Goal: Task Accomplishment & Management: Complete application form

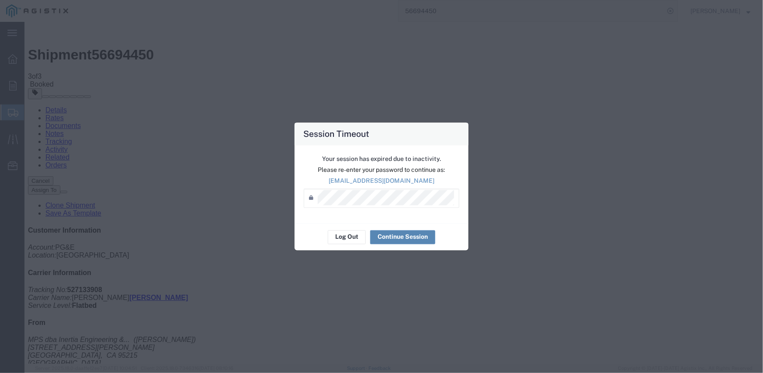
click at [414, 237] on button "Continue Session" at bounding box center [402, 237] width 65 height 14
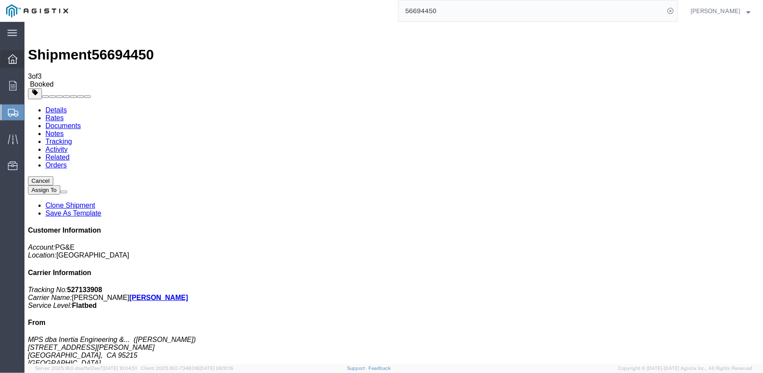
click at [4, 52] on div at bounding box center [12, 58] width 24 height 17
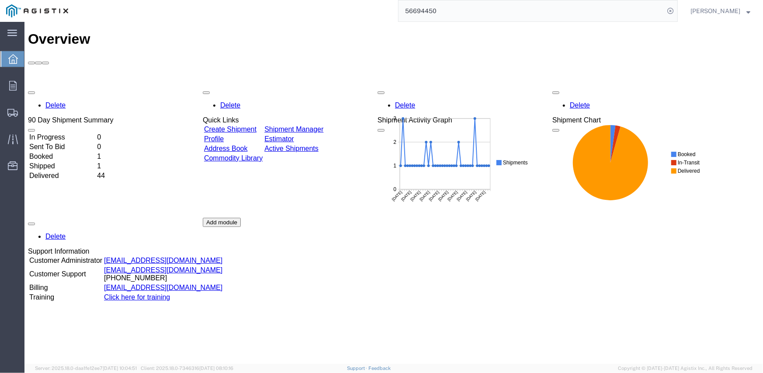
click at [256, 125] on link "Create Shipment" at bounding box center [230, 128] width 52 height 7
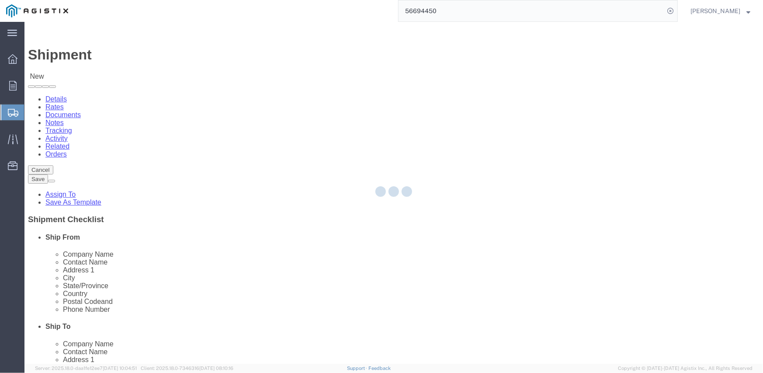
select select
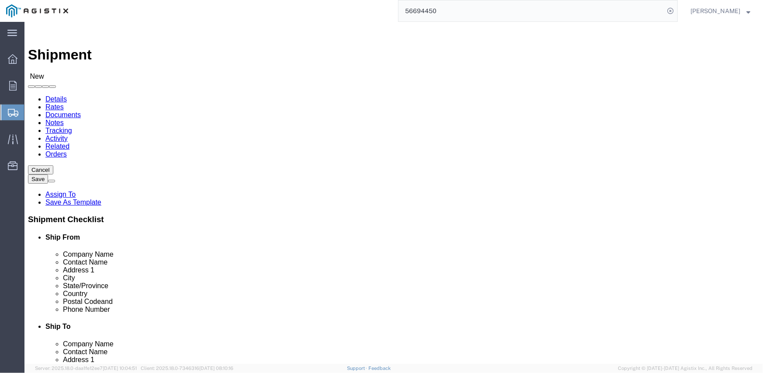
click select "Select Inertia Engineering & Machine Works Inc PG&E"
select select "9596"
click select "Select Inertia Engineering & Machine Works Inc PG&E"
select select "PURCHORD"
select select
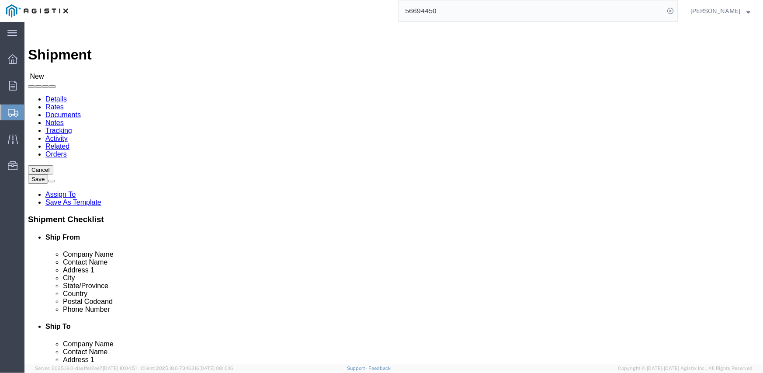
select select
click select "Select All Others [GEOGRAPHIC_DATA] [GEOGRAPHIC_DATA] [GEOGRAPHIC_DATA] [GEOGRA…"
select select "19996"
click select "Select All Others [GEOGRAPHIC_DATA] [GEOGRAPHIC_DATA] [GEOGRAPHIC_DATA] [GEOGRA…"
click span
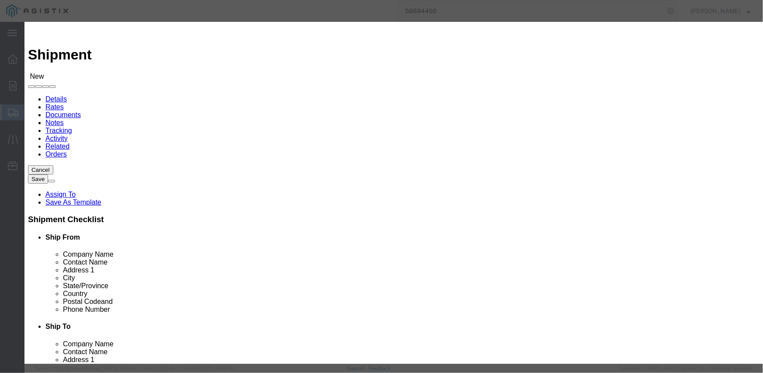
click button "Select"
select select
type input "MPS dba Inertia Engineering & Machine Works Inc"
type input "[PERSON_NAME]"
type input "[STREET_ADDRESS][PERSON_NAME]"
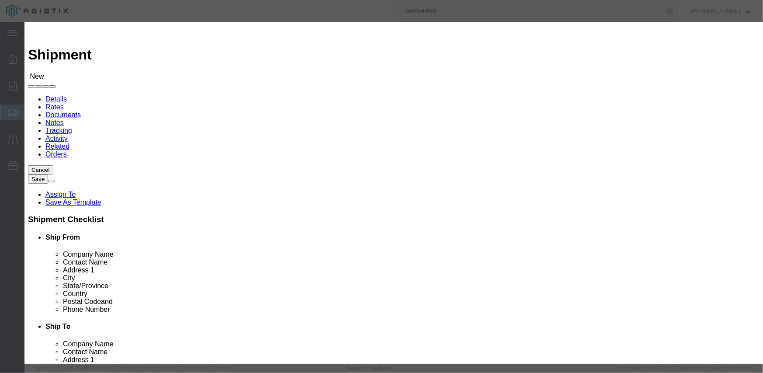
type input "Stockton"
type input "95215"
type input "[PHONE_NUMBER]"
select select "CA"
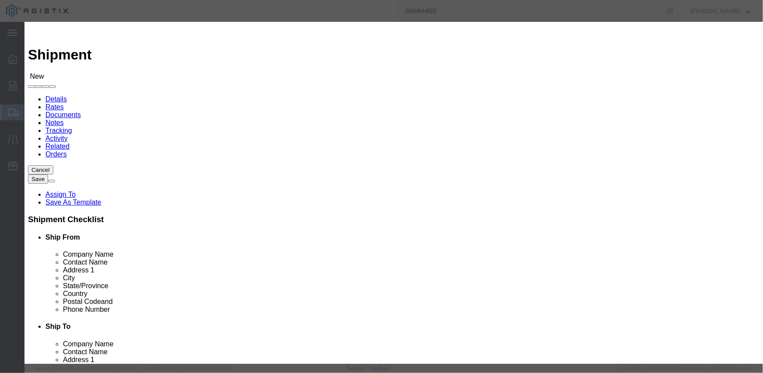
click button "Select"
select select
type input "Pacific Gas & Electric Company"
type input "Marysville Receiving"
type input "[STREET_ADDRESS]"
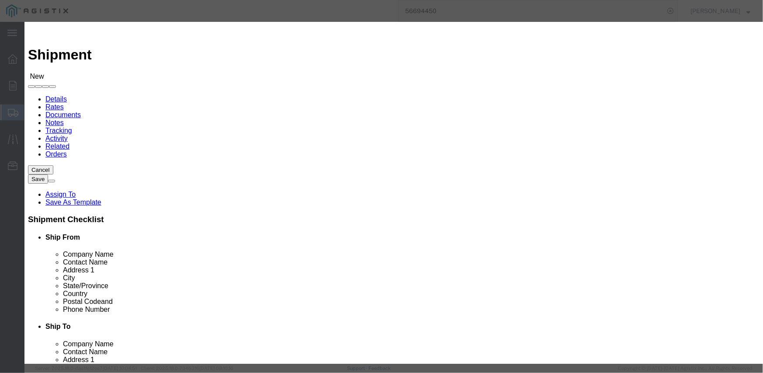
type input "MARYSVILLE RECEIVING"
type input "Wheatland"
type input "95692"
type input "[PHONE_NUMBER]"
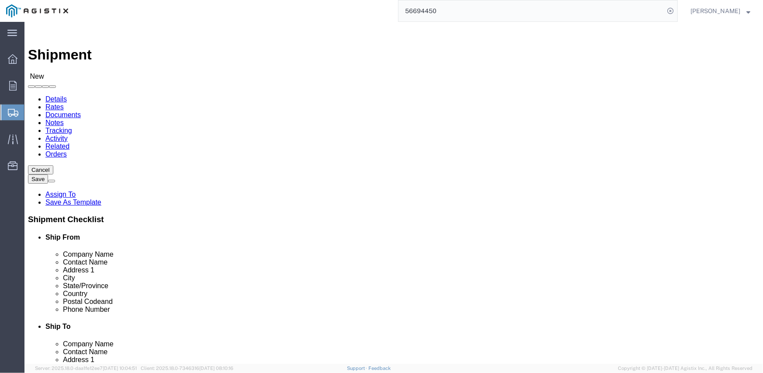
select select "CA"
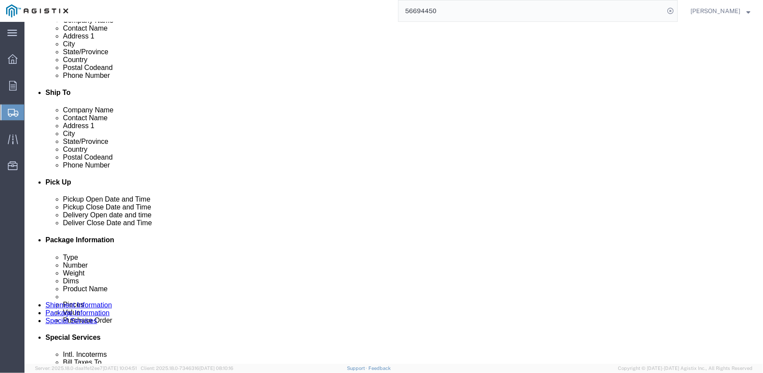
scroll to position [262, 0]
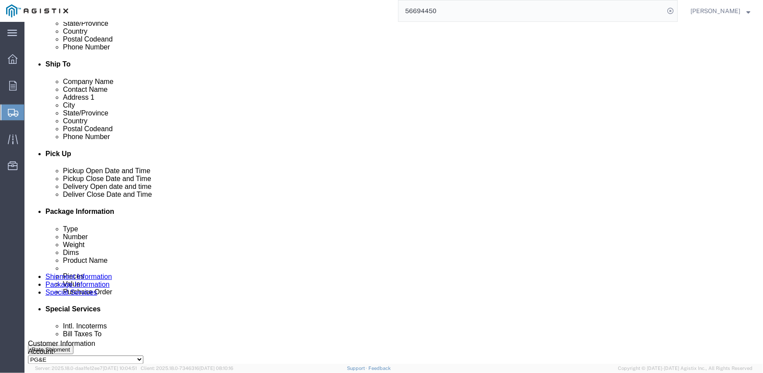
click div
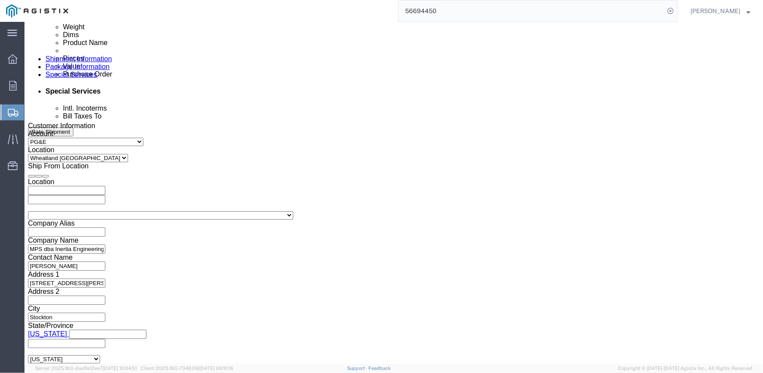
click input "3:00 PM"
type input "8:00 AM"
click button "Apply"
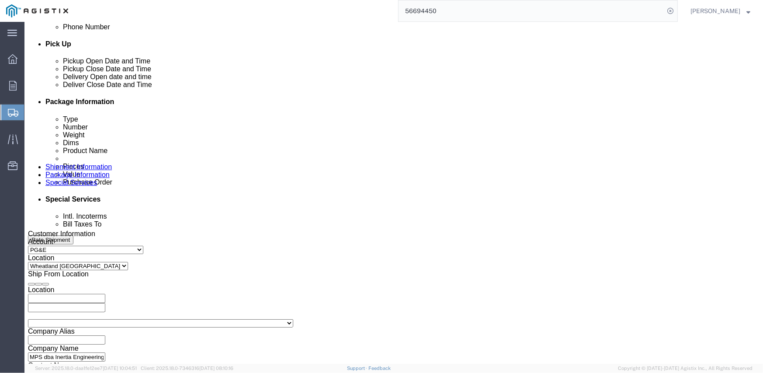
scroll to position [349, 0]
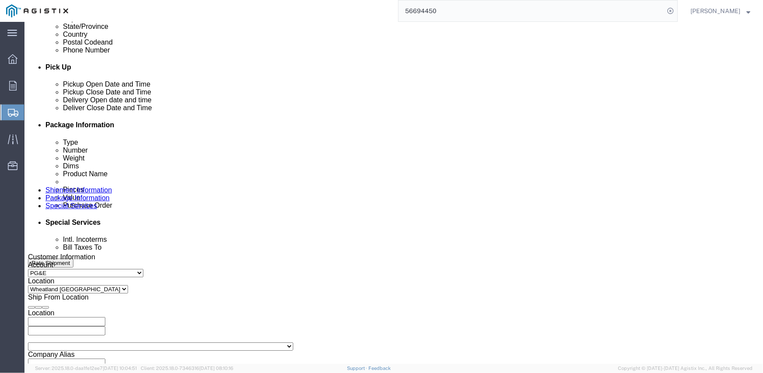
click div
type input "3:00 PM"
click button "Apply"
click input "text"
type input "3501406610"
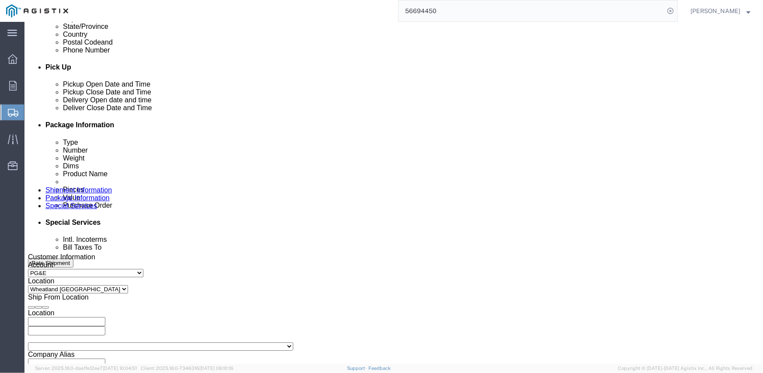
select select "SALEORDR"
type input "292020"
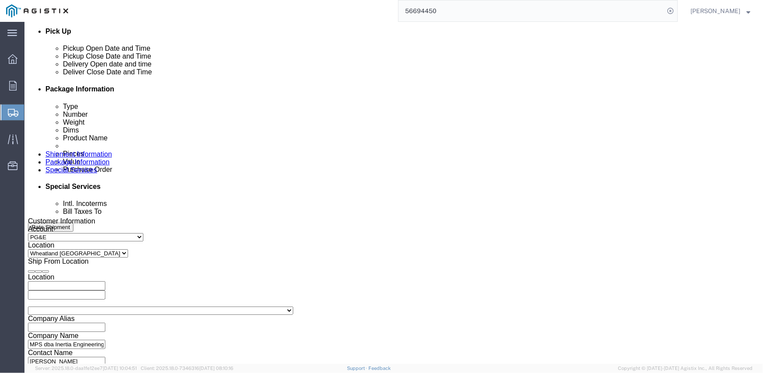
scroll to position [436, 0]
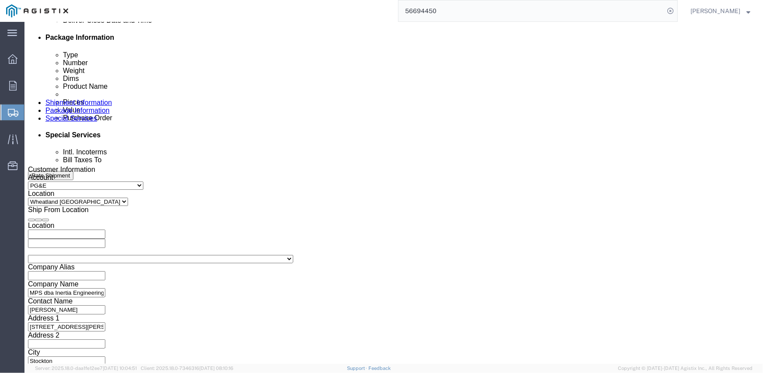
click select "Select Air Less than Truckload Multi-Leg Ocean Freight Rail Small Parcel Truckl…"
select select "TL"
click select "Select Air Less than Truckload Multi-Leg Ocean Freight Rail Small Parcel Truckl…"
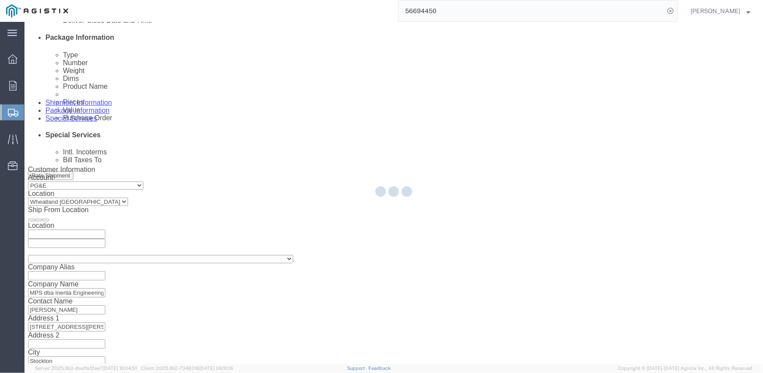
select select
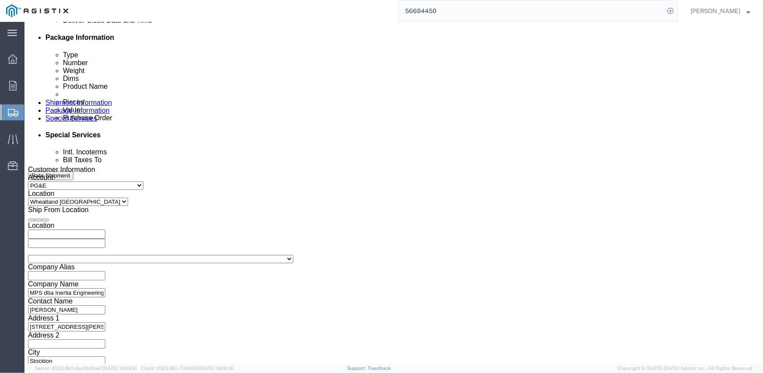
click select "Select 1-Ton (PSS) 10 Wheel 10 Yard Dump Truck 20 Yard Dump Truck Bobtail Botto…"
select select "FLBD"
click select "Select 1-Ton (PSS) 10 Wheel 10 Yard Dump Truck 20 Yard Dump Truck Bobtail Botto…"
click select "Select 35 Feet 20 Feet 28 Feet 53 Feet 40 Feet 48 Feet"
select select "53FT"
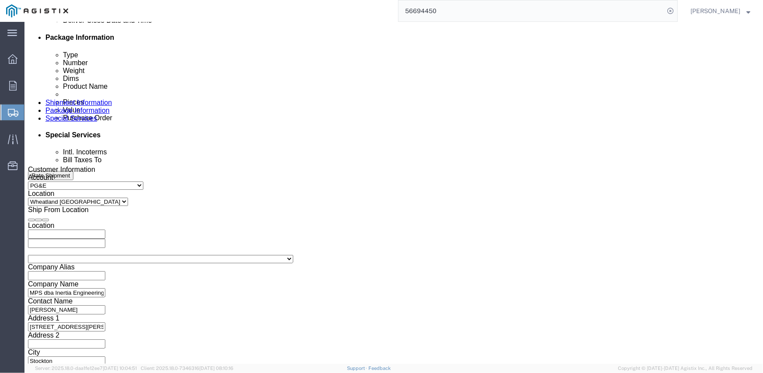
click select "Select 35 Feet 20 Feet 28 Feet 53 Feet 40 Feet 48 Feet"
click div "Vehicle Select 1-Ton (PSS) 10 Wheel 10 Yard Dump Truck 20 Yard Dump Truck Bobta…"
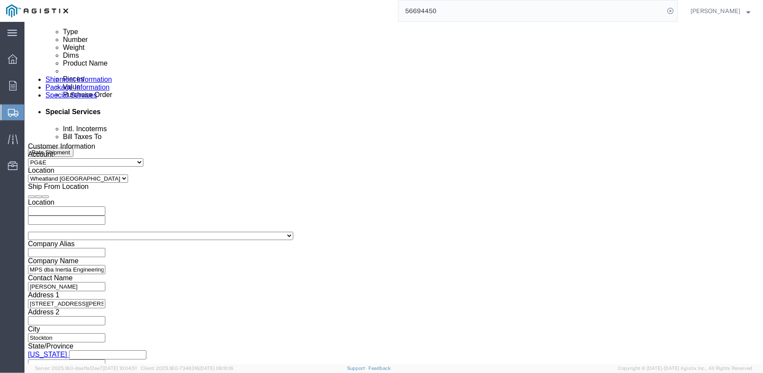
scroll to position [480, 0]
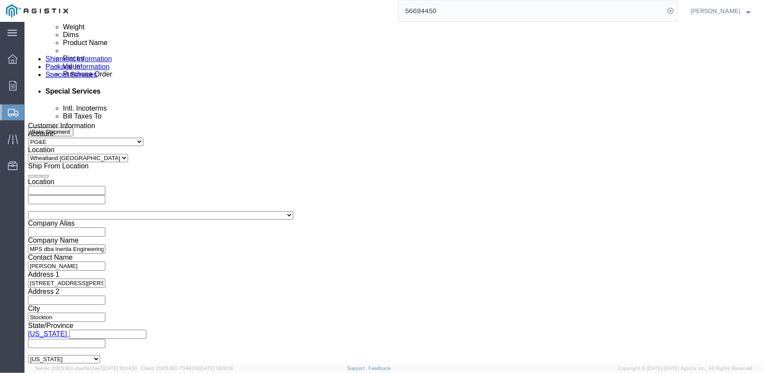
click button "Continue"
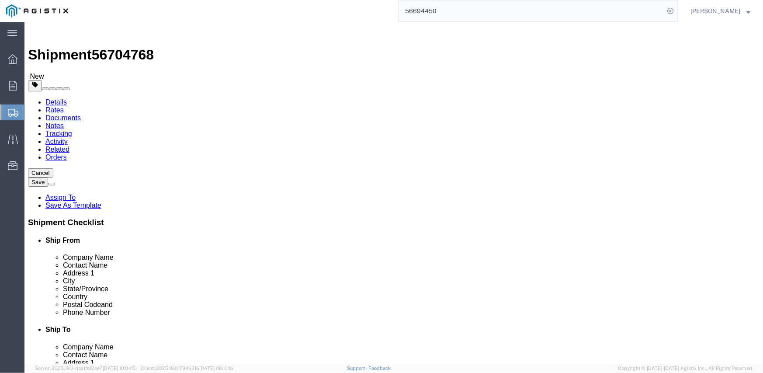
click select "Select Bulk Bundle(s) Cardboard Box(es) Carton(s) Crate(s) Drum(s) (Fiberboard)…"
select select "CRAT"
click select "Select Bulk Bundle(s) Cardboard Box(es) Carton(s) Crate(s) Drum(s) (Fiberboard)…"
click input "1"
type input "16"
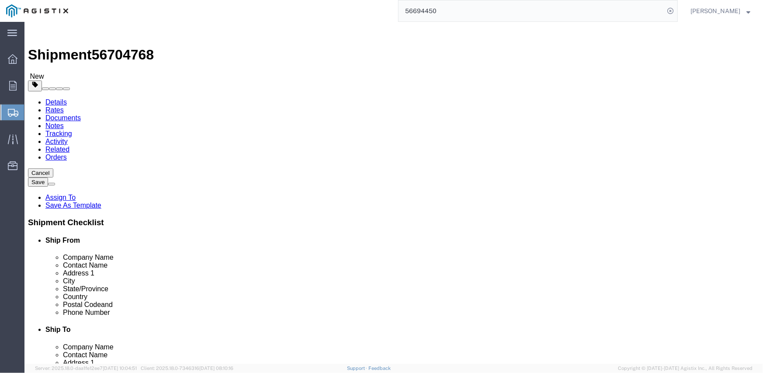
type input "139"
type input "47"
type input "48"
type input "12800"
click link "Add Content"
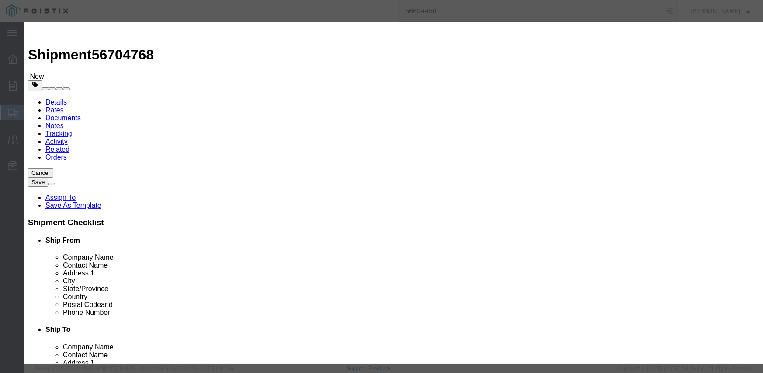
click input "text"
type input "M343960"
click input "0"
type input "16"
type input "79694.56"
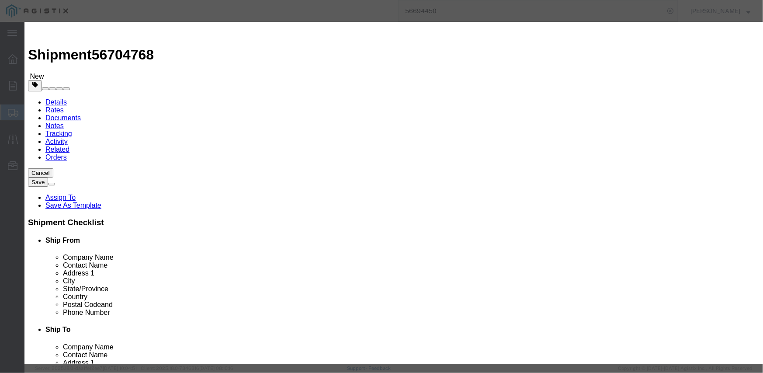
select select "USD"
click textarea
paste textarea "L26SLSUG3J21"
type textarea "L26SLSUG3J21"
click select "Select Account Type Activity ID Airline Appointment Number ASN Batch Number Bil…"
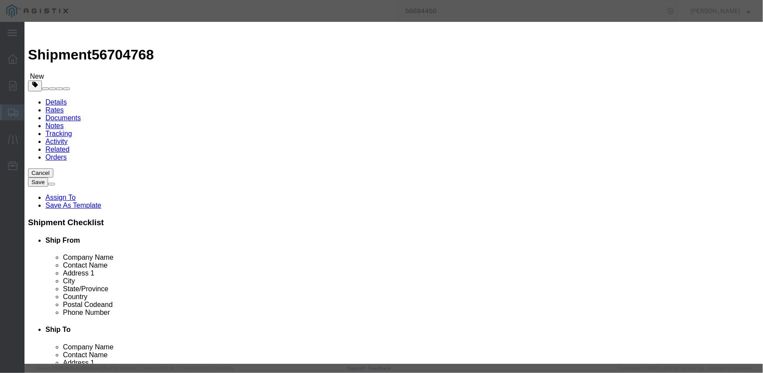
select select "PURCHORD"
click select "Select Account Type Activity ID Airline Appointment Number ASN Batch Number Bil…"
type input "3501406610"
select select "SALEORDR"
type input "292020"
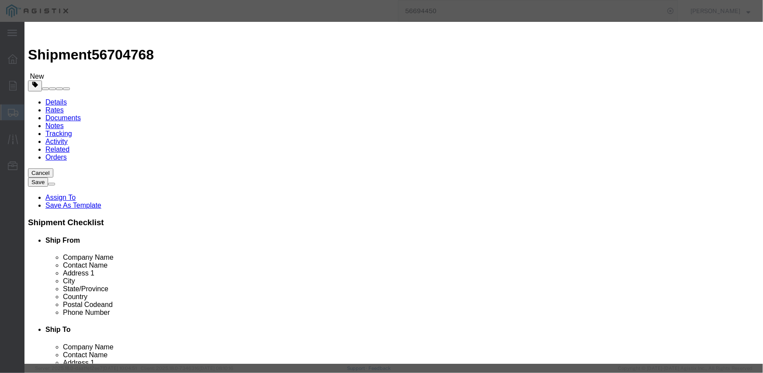
click div "Save & Add Another Save & Close Close"
click button "Save & Close"
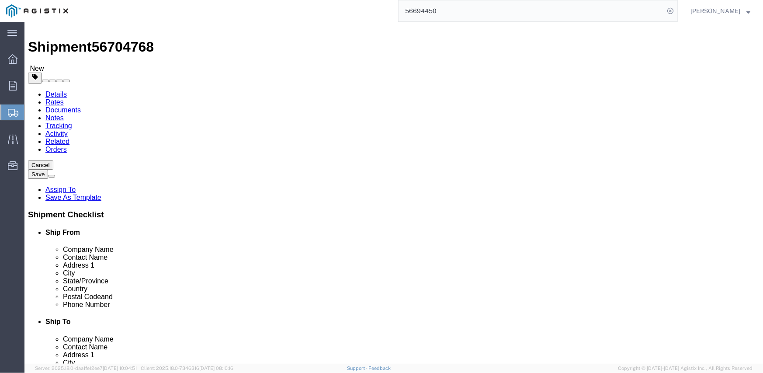
scroll to position [16, 0]
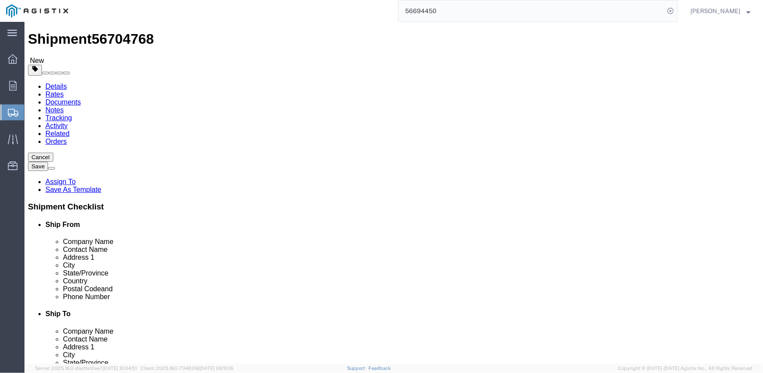
click button "Rate Shipment"
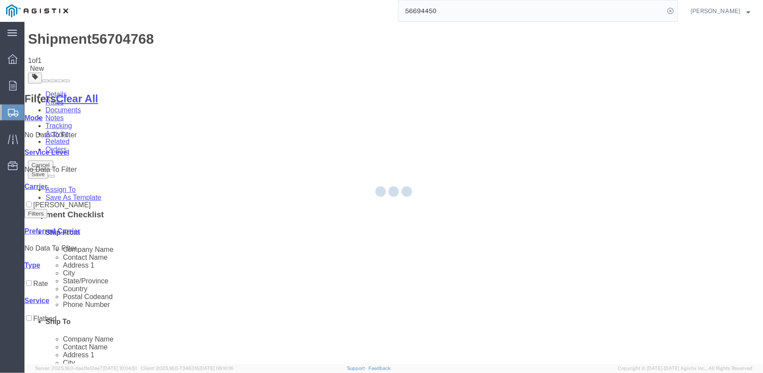
scroll to position [0, 0]
